Goal: Task Accomplishment & Management: Manage account settings

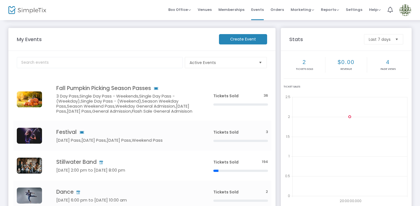
click at [405, 13] on img at bounding box center [404, 9] width 11 height 11
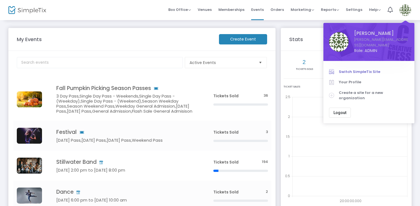
click at [359, 69] on span "Switch SimpleTix Site" at bounding box center [373, 72] width 70 height 6
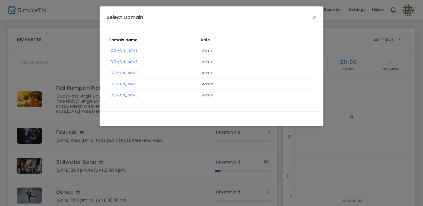
click at [139, 96] on link "[DOMAIN_NAME]" at bounding box center [123, 95] width 29 height 5
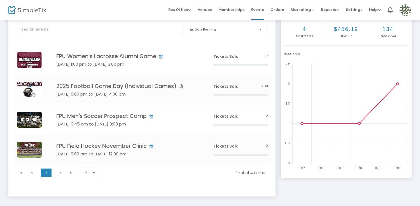
scroll to position [21, 0]
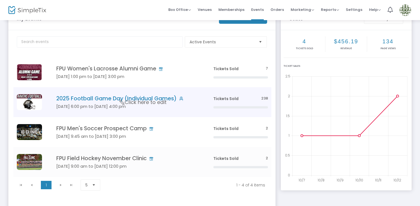
click at [183, 102] on td "2025 Football Game Day (Individual Games) Sep 05 6:00 pm to Nov 08 4:00 pm Clic…" at bounding box center [126, 102] width 167 height 30
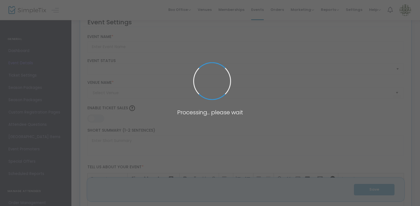
type input "2025 Football Game Day (Individual Games)"
type textarea "Come out to support your Franklin Pierce University Ravens at Sodexo Field for …"
type input "Register Now"
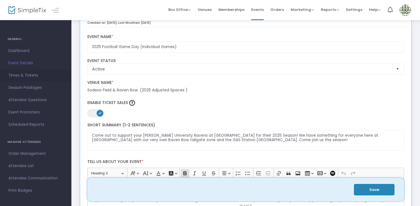
click at [35, 75] on span "Times & Tickets" at bounding box center [35, 75] width 55 height 7
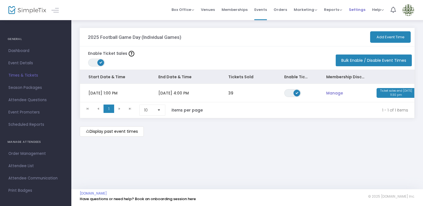
click at [359, 10] on span "Settings" at bounding box center [357, 10] width 17 height 14
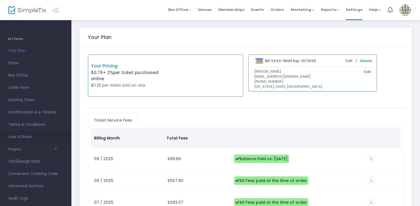
click at [25, 136] on span "User & Roles" at bounding box center [35, 136] width 55 height 7
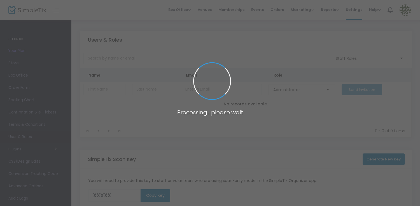
type input "RLWZW"
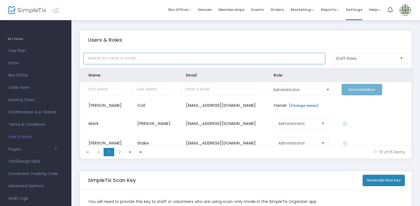
click at [124, 59] on input "text" at bounding box center [204, 58] width 242 height 11
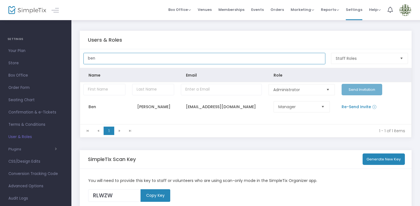
click at [138, 60] on input "ben" at bounding box center [204, 58] width 242 height 11
type input "b"
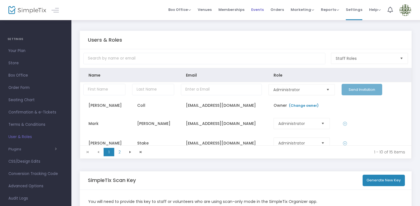
click at [263, 12] on span "Events" at bounding box center [257, 10] width 13 height 14
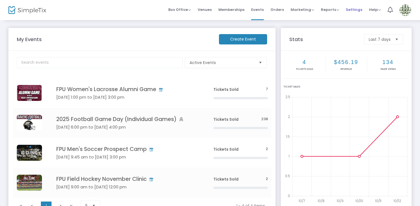
click at [356, 6] on span "Settings" at bounding box center [353, 10] width 17 height 14
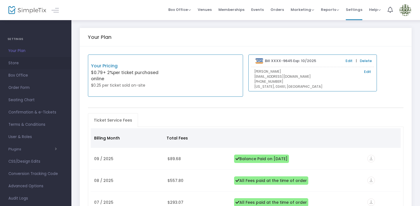
click at [22, 66] on span "Store" at bounding box center [35, 63] width 55 height 7
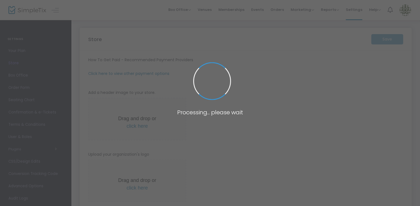
type input "https://fpuathletics"
radio input "true"
type input "2"
type input "Franklin Pierce University"
type input "6038994087"
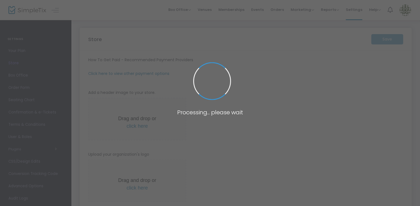
type input "swaseym@franklinpierce.edu"
type input "(UTC-05:00) Eastern Time (US & Canada)"
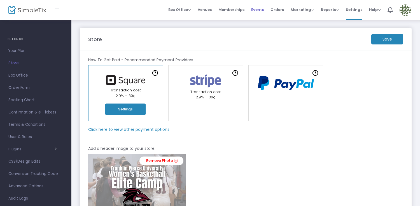
click at [263, 10] on span "Events" at bounding box center [257, 10] width 13 height 14
